Goal: Task Accomplishment & Management: Manage account settings

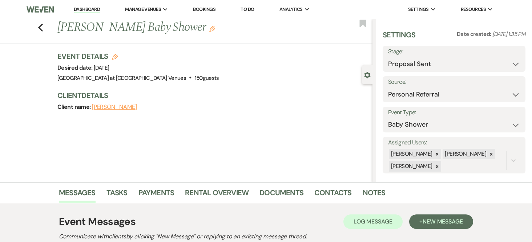
select select "6"
select select "12"
select select "3"
click at [90, 9] on link "Dashboard" at bounding box center [87, 9] width 26 height 7
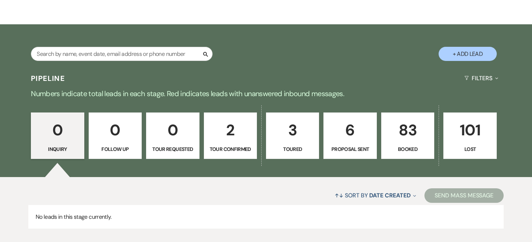
scroll to position [145, 0]
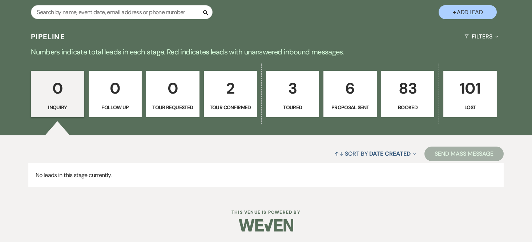
click at [351, 105] on p "Proposal Sent" at bounding box center [350, 108] width 44 height 8
select select "6"
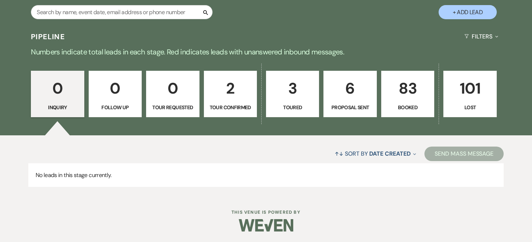
select select "6"
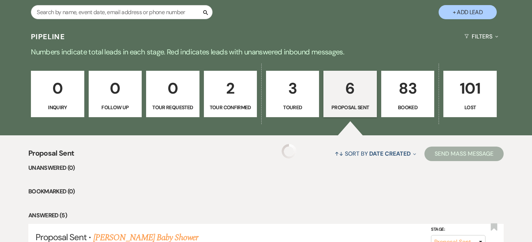
select select "6"
